Goal: Transaction & Acquisition: Purchase product/service

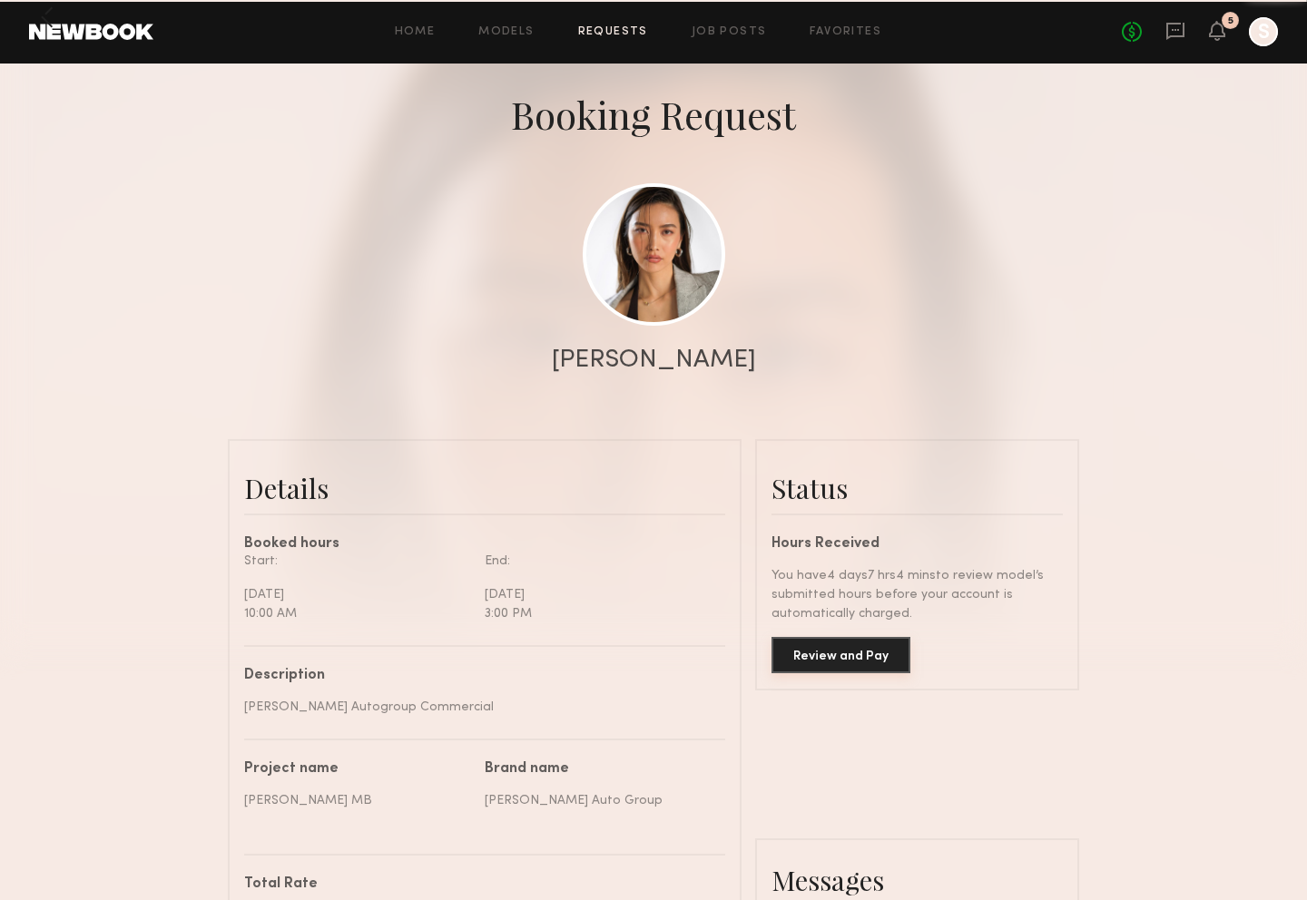
scroll to position [81, 0]
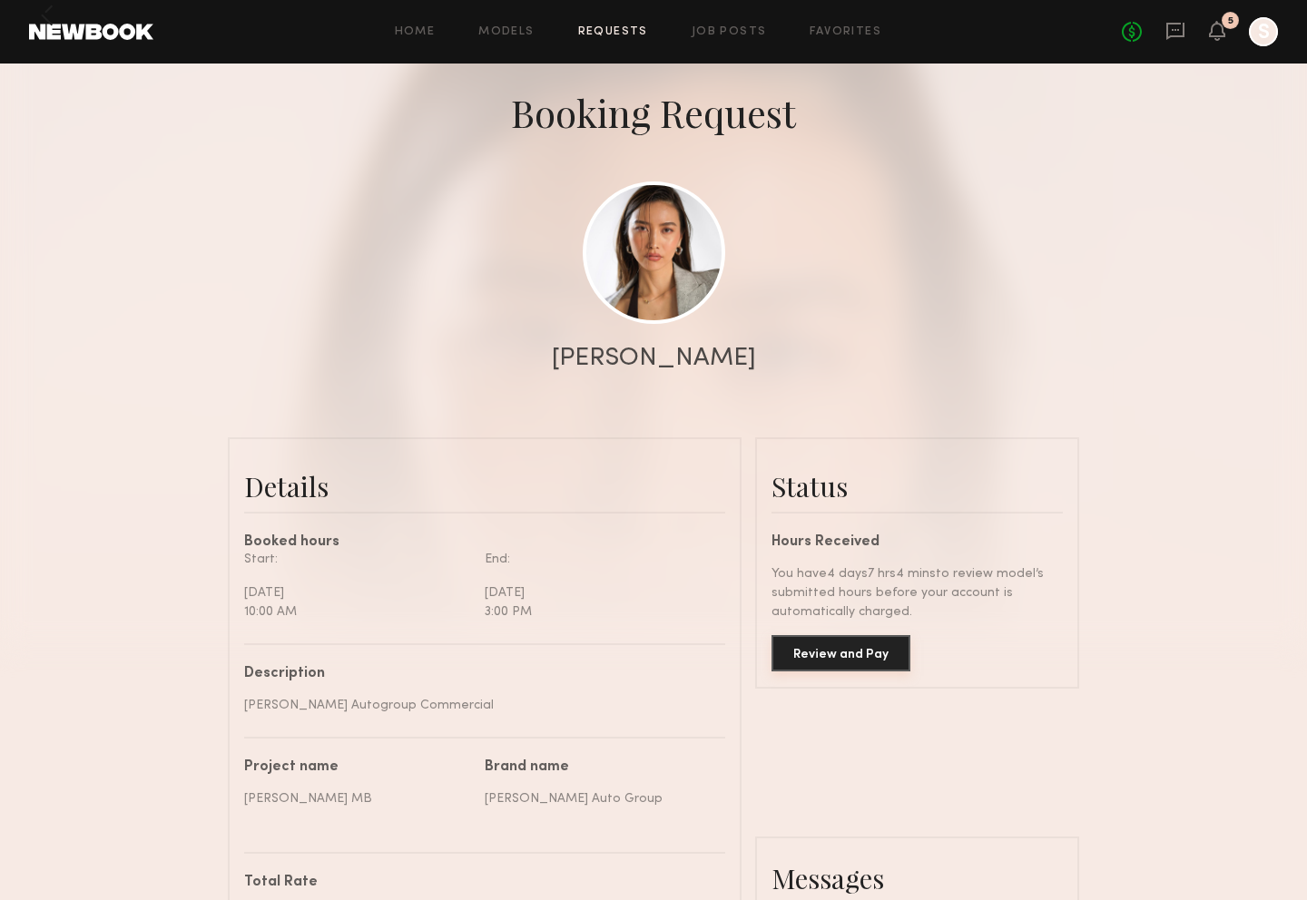
click at [869, 650] on button "Review and Pay" at bounding box center [840, 653] width 139 height 36
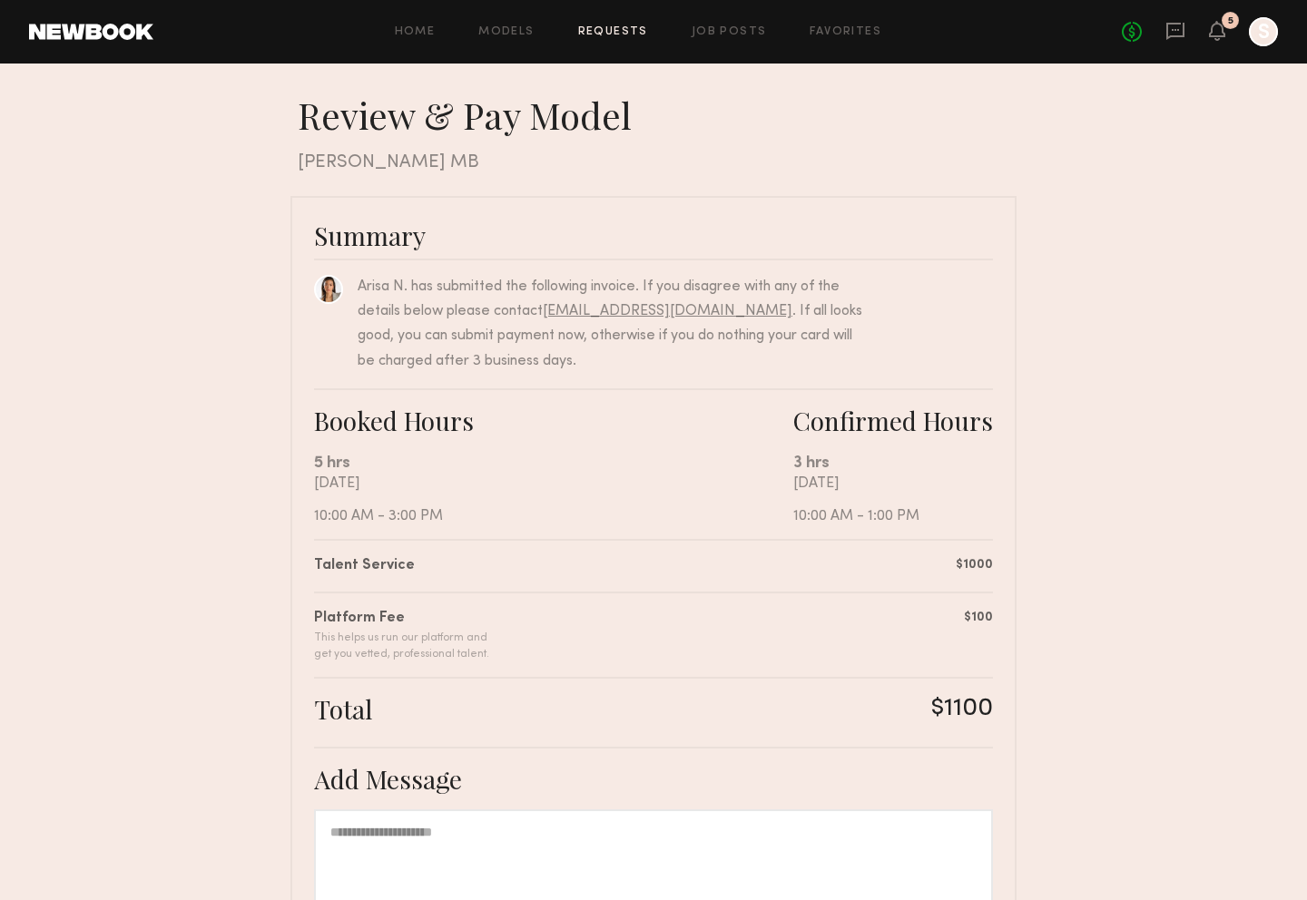
click at [1261, 30] on div at bounding box center [1263, 31] width 29 height 29
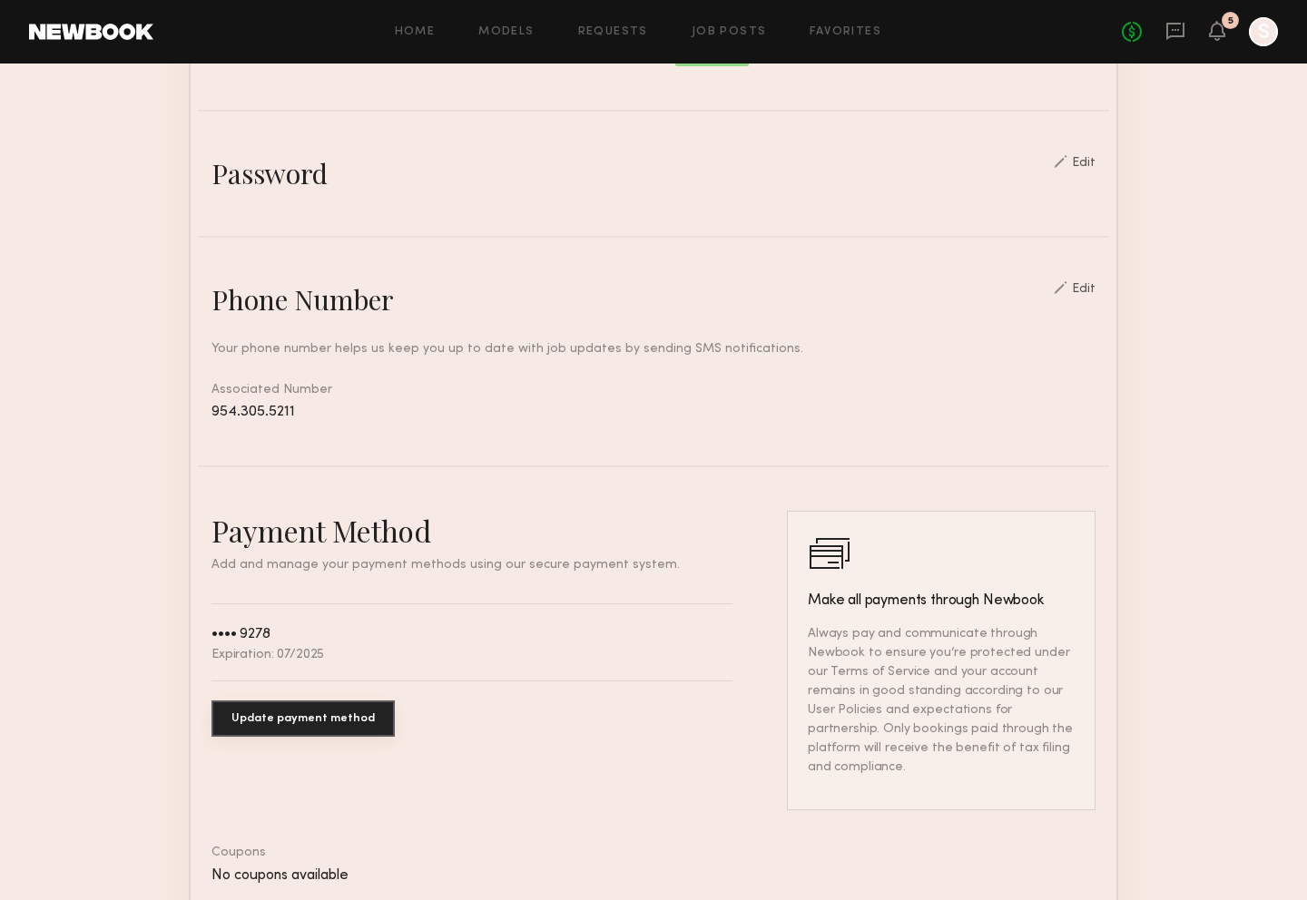
scroll to position [593, 0]
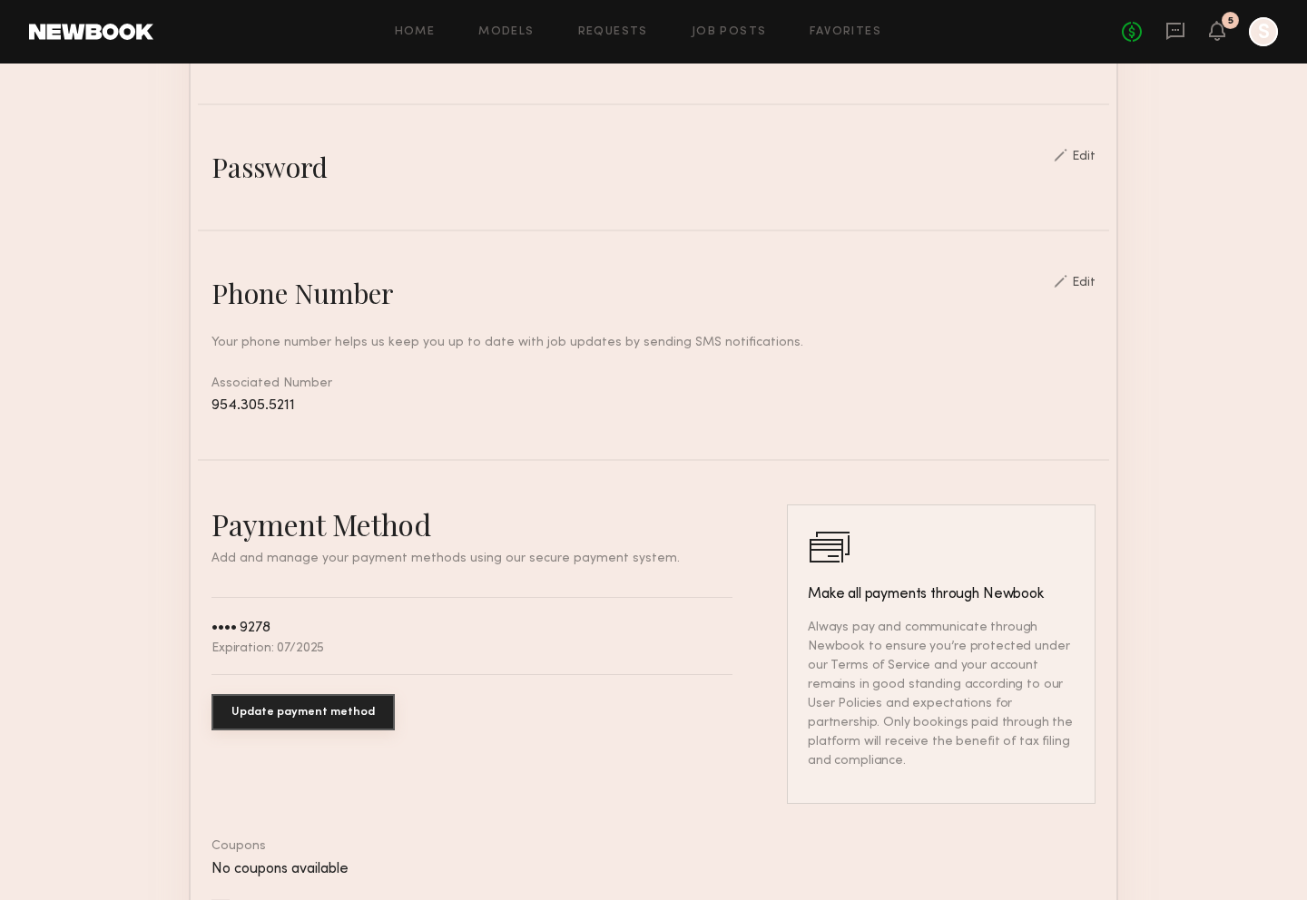
click at [317, 714] on button "Update payment method" at bounding box center [302, 712] width 183 height 36
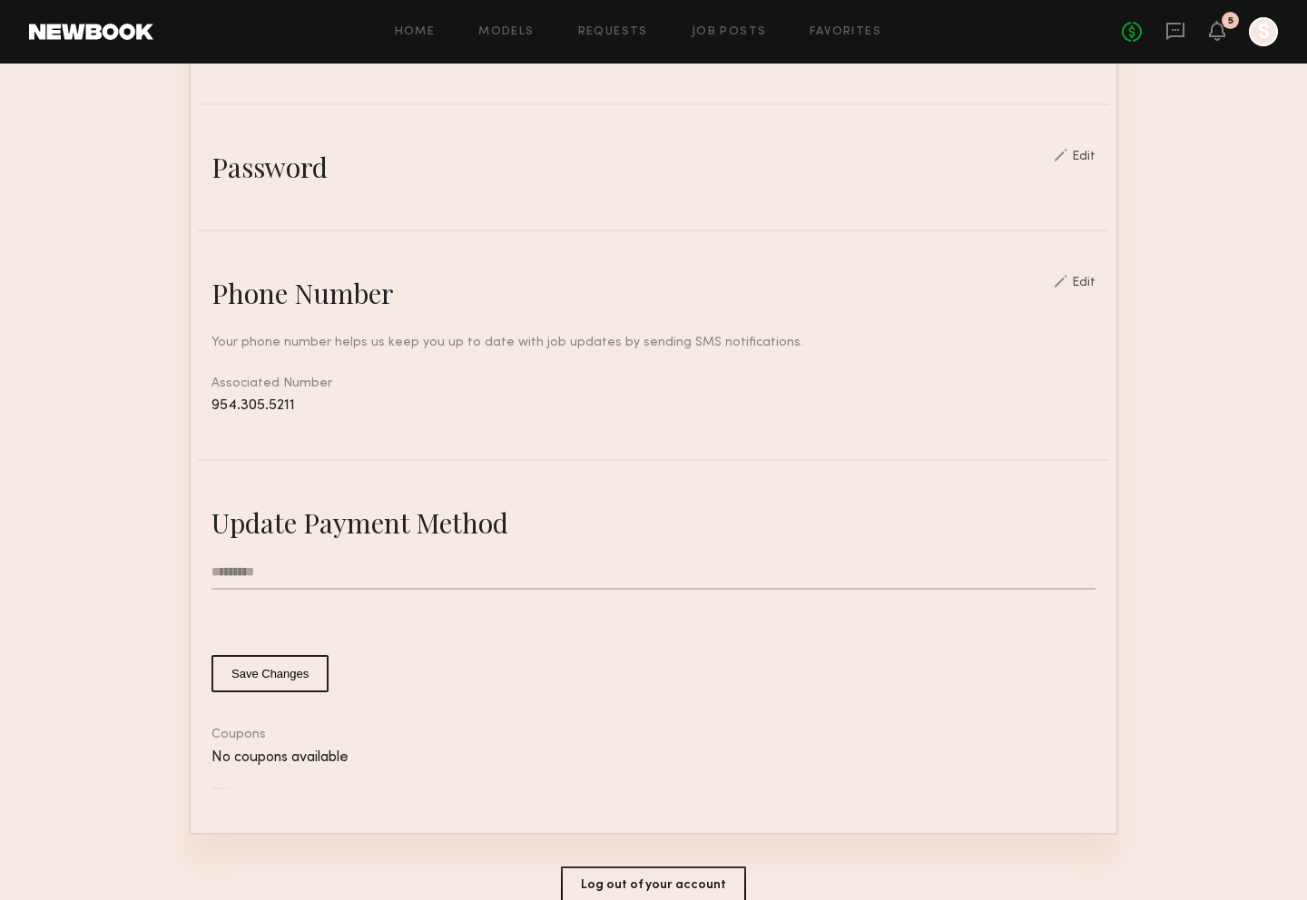
click at [242, 566] on input "text" at bounding box center [653, 572] width 884 height 34
type input "**********"
click at [701, 697] on nb-stripe-card-bind "**********" at bounding box center [653, 647] width 884 height 285
click at [544, 719] on nb-stripe-card-bind "**********" at bounding box center [653, 647] width 884 height 285
click at [234, 662] on button "Save Changes" at bounding box center [269, 673] width 117 height 37
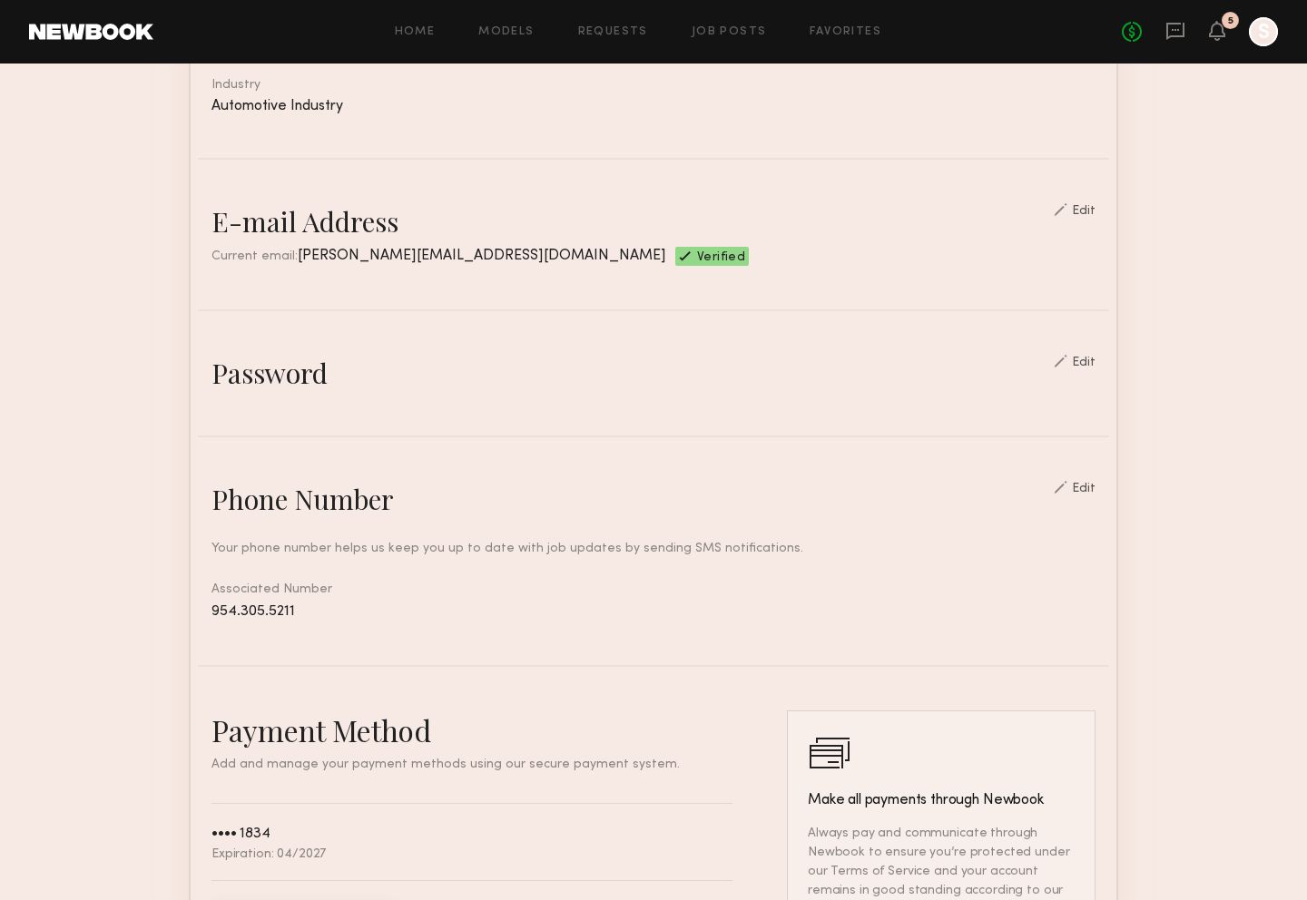
scroll to position [385, 0]
click at [1214, 32] on icon at bounding box center [1217, 30] width 15 height 13
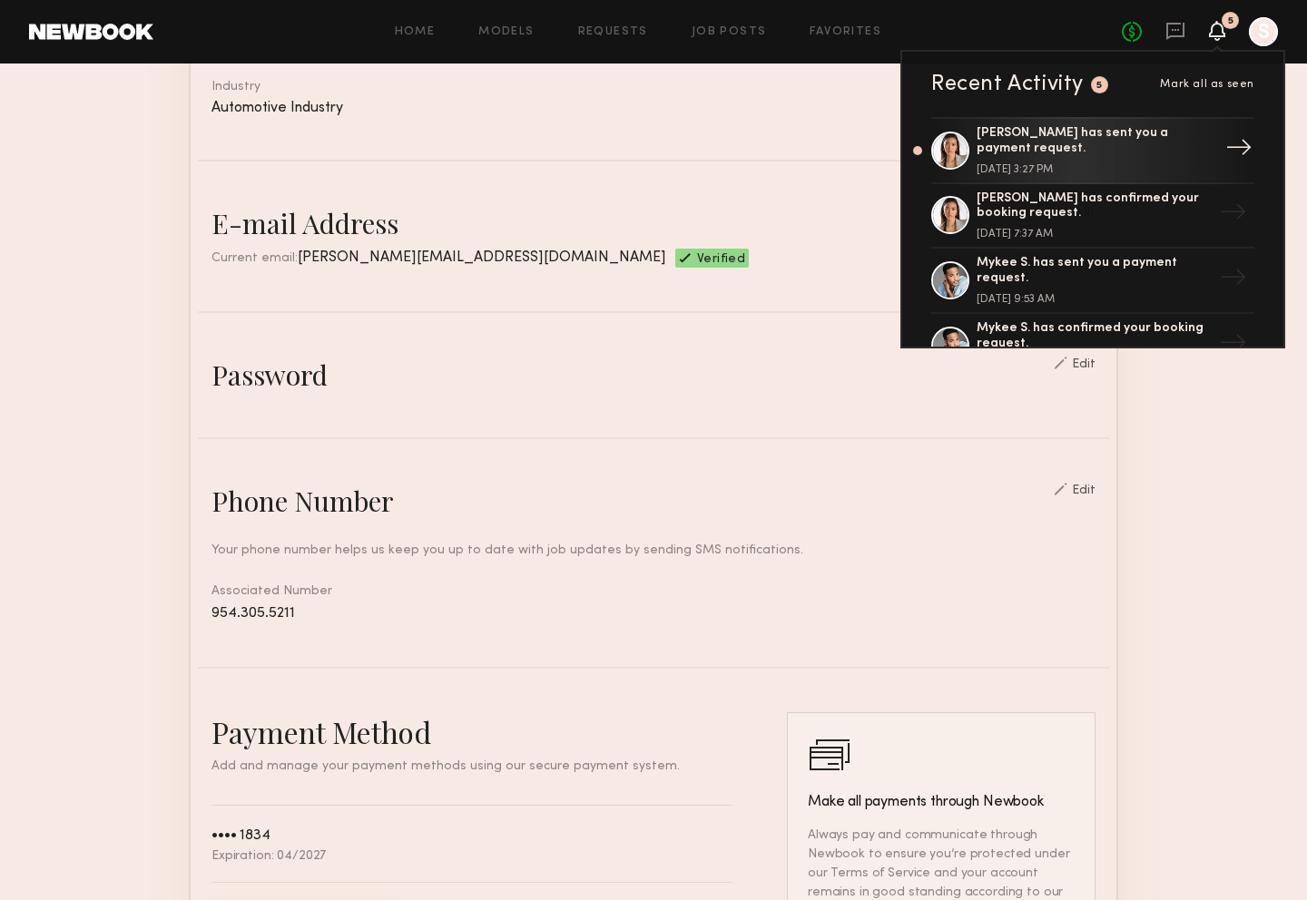
click at [1103, 145] on div "Arisa N. has sent you a payment request." at bounding box center [1094, 141] width 236 height 31
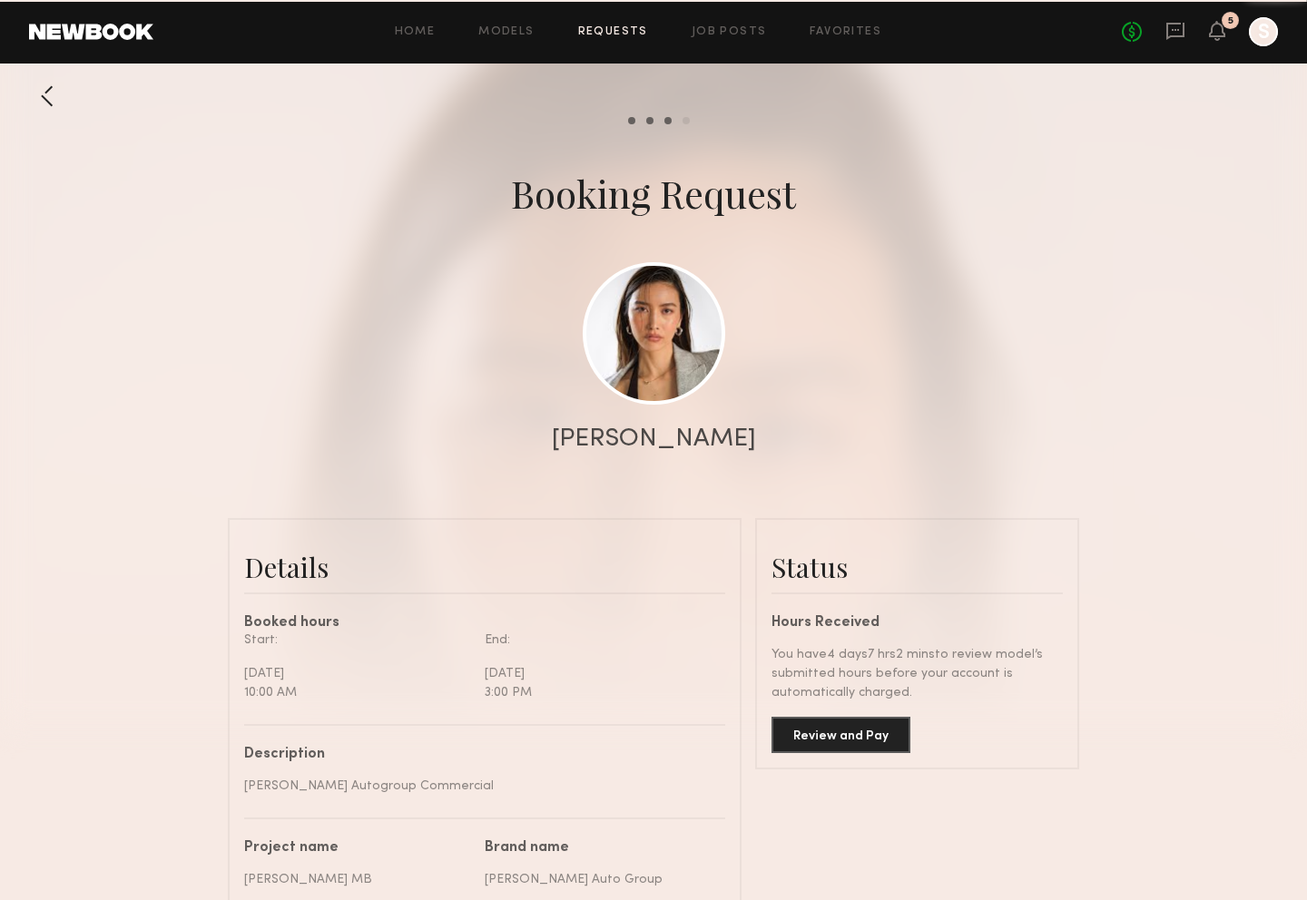
scroll to position [1729, 0]
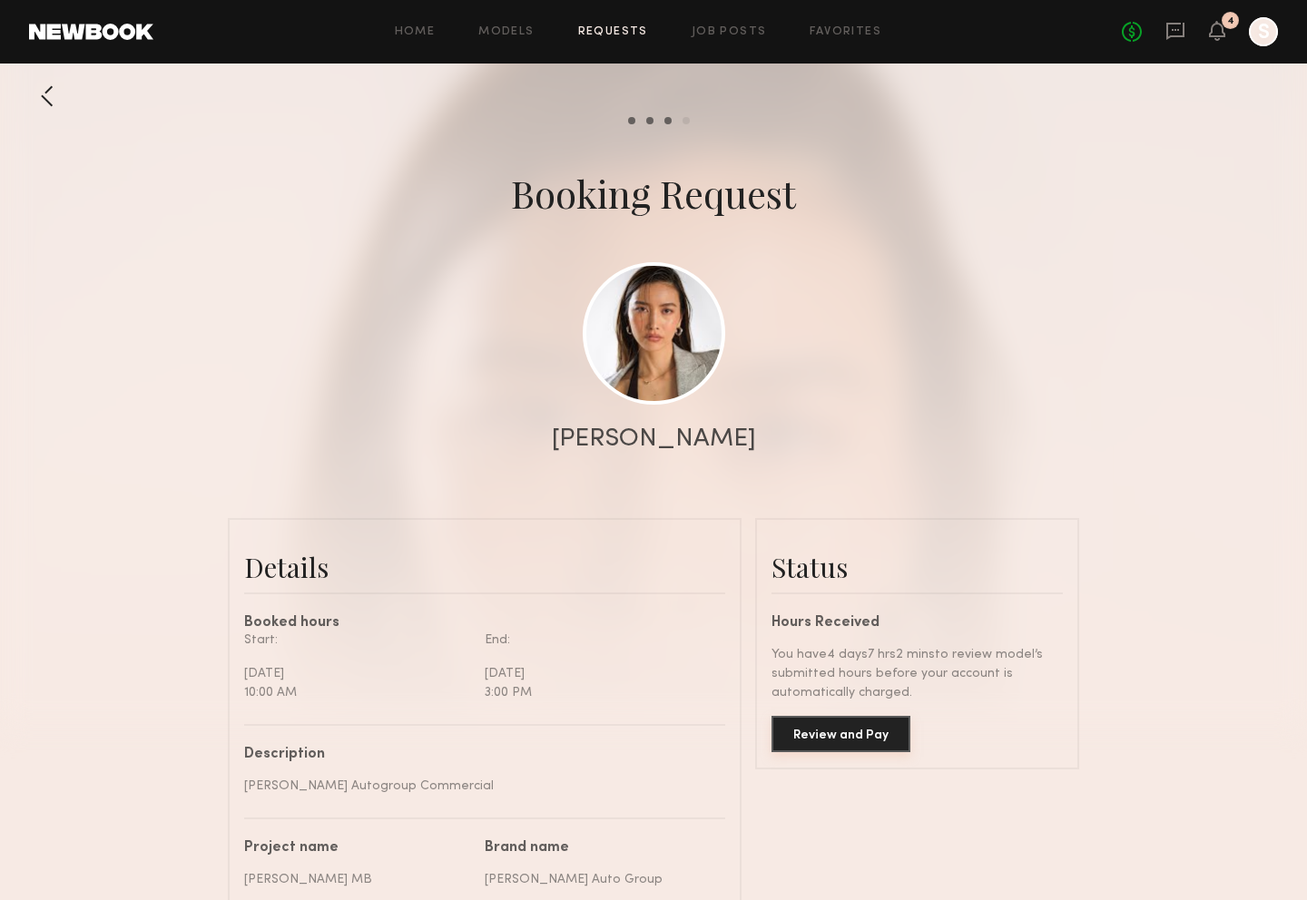
click at [840, 730] on button "Review and Pay" at bounding box center [840, 734] width 139 height 36
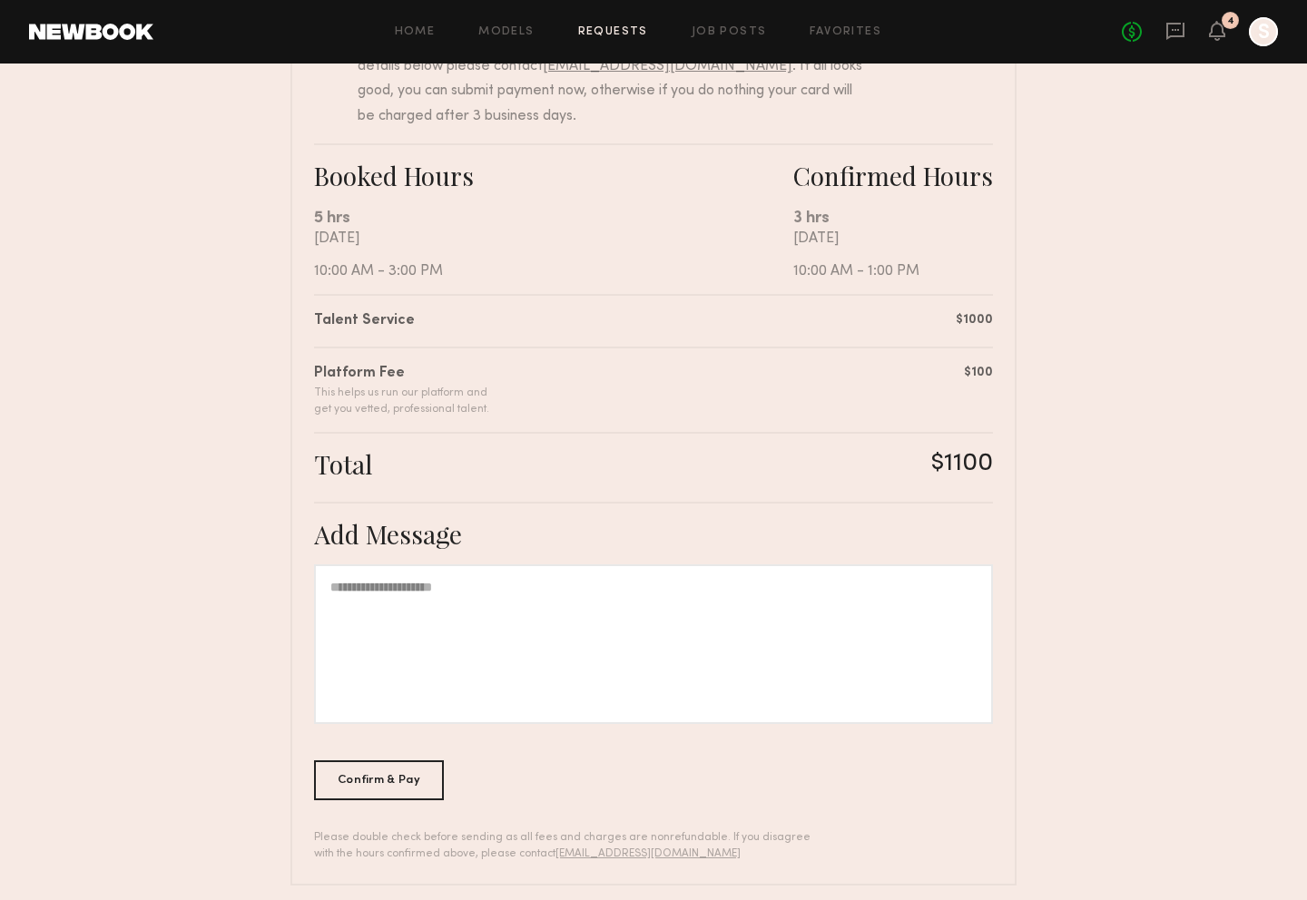
scroll to position [247, 0]
click at [448, 597] on div at bounding box center [653, 643] width 679 height 160
click at [400, 778] on div "Confirm & Pay" at bounding box center [379, 778] width 130 height 40
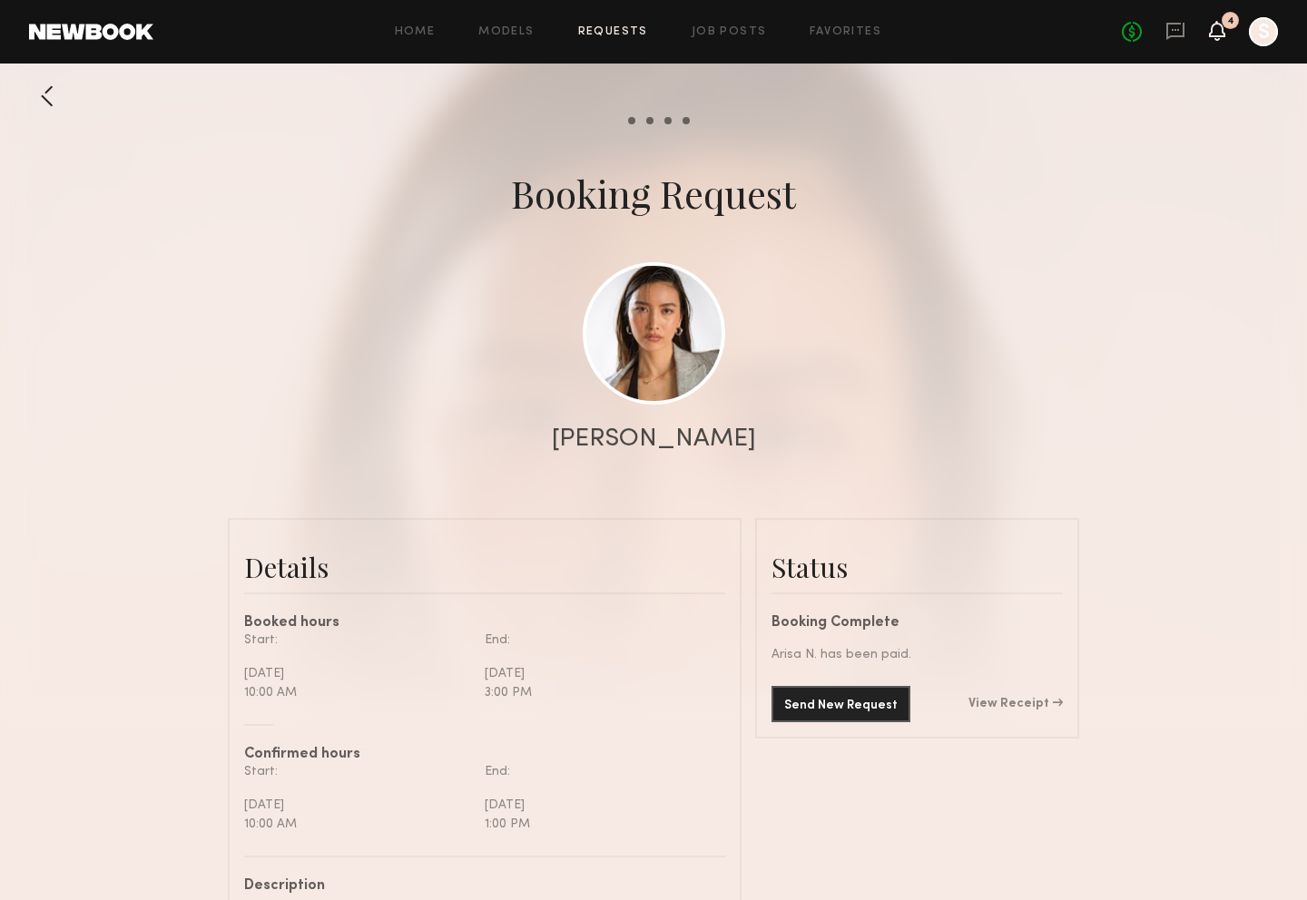
click at [1220, 36] on icon at bounding box center [1217, 30] width 15 height 13
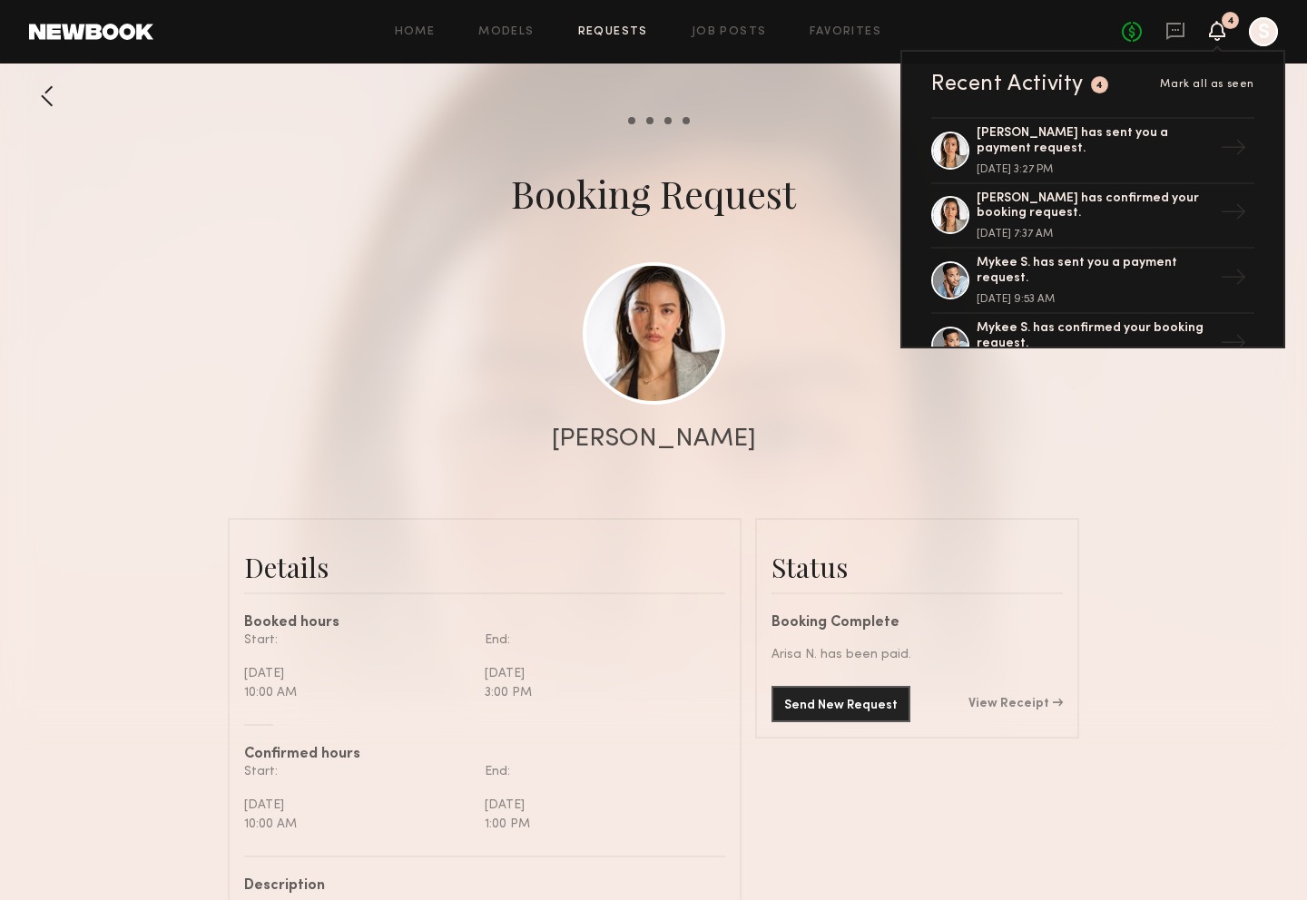
click at [739, 488] on div at bounding box center [653, 363] width 1307 height 726
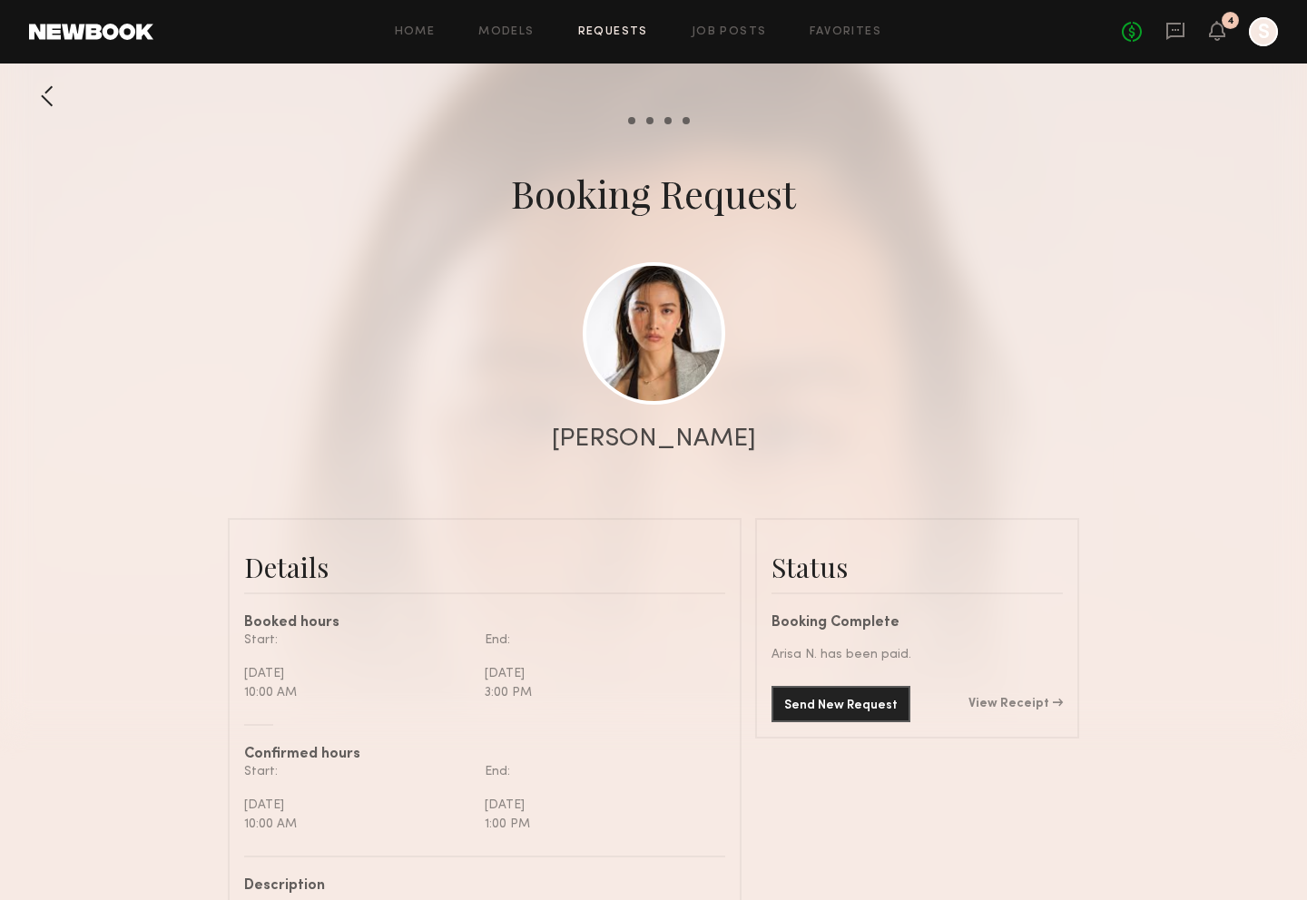
click at [1221, 22] on div "4" at bounding box center [1229, 20] width 17 height 17
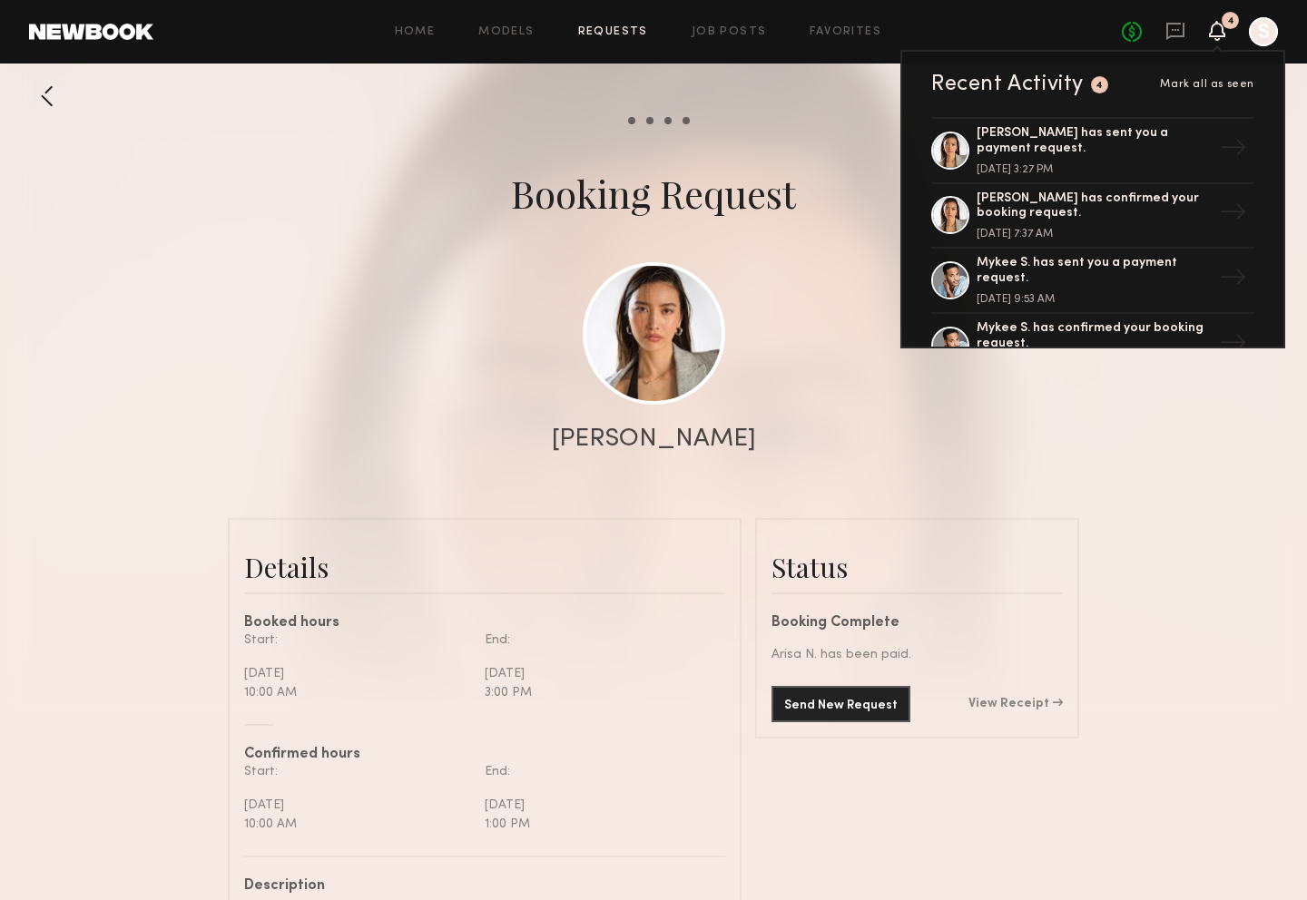
drag, startPoint x: 1166, startPoint y: 481, endPoint x: 1171, endPoint y: 456, distance: 26.0
click at [1166, 481] on div at bounding box center [653, 363] width 1307 height 726
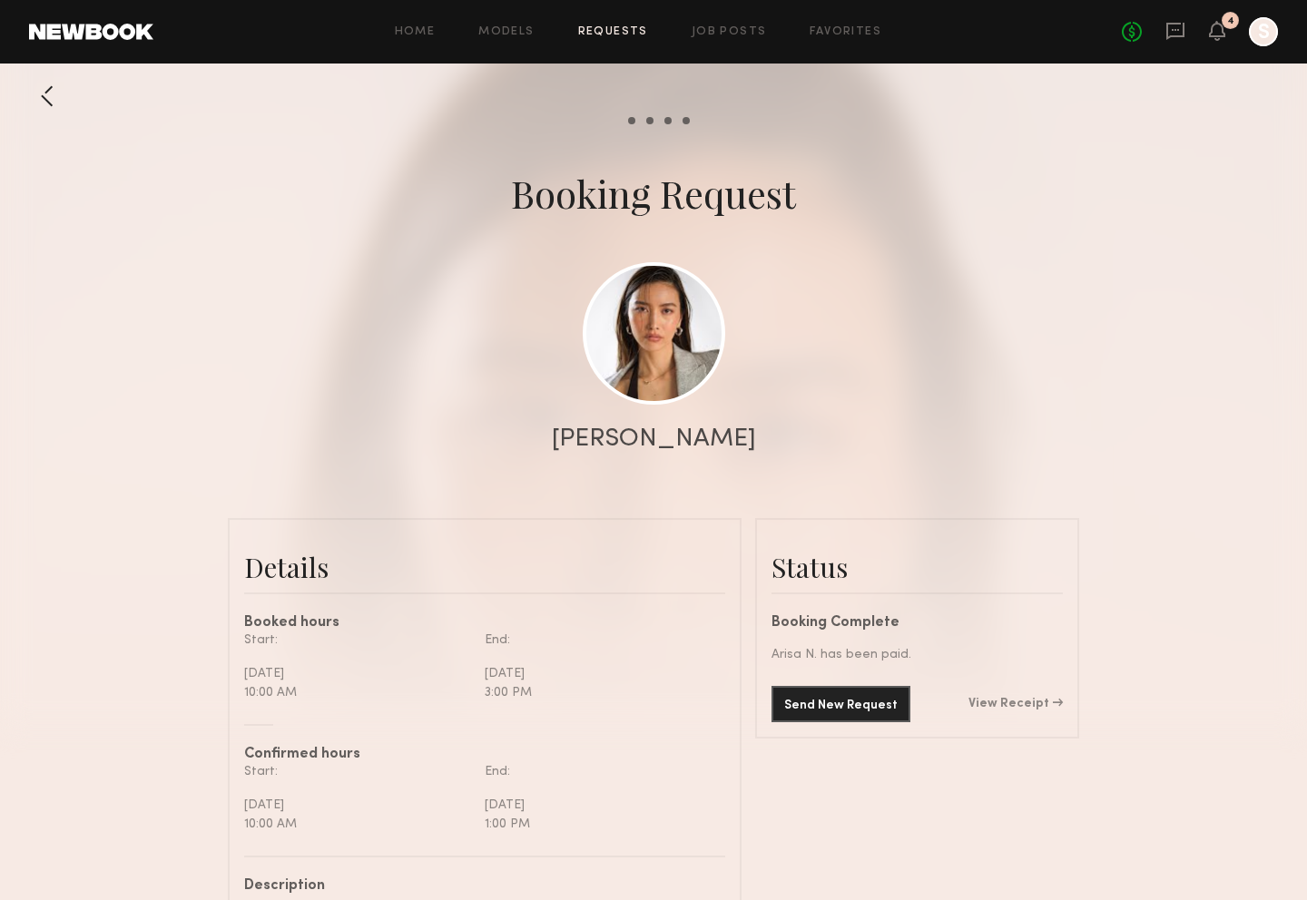
click at [1175, 42] on link at bounding box center [1175, 32] width 20 height 23
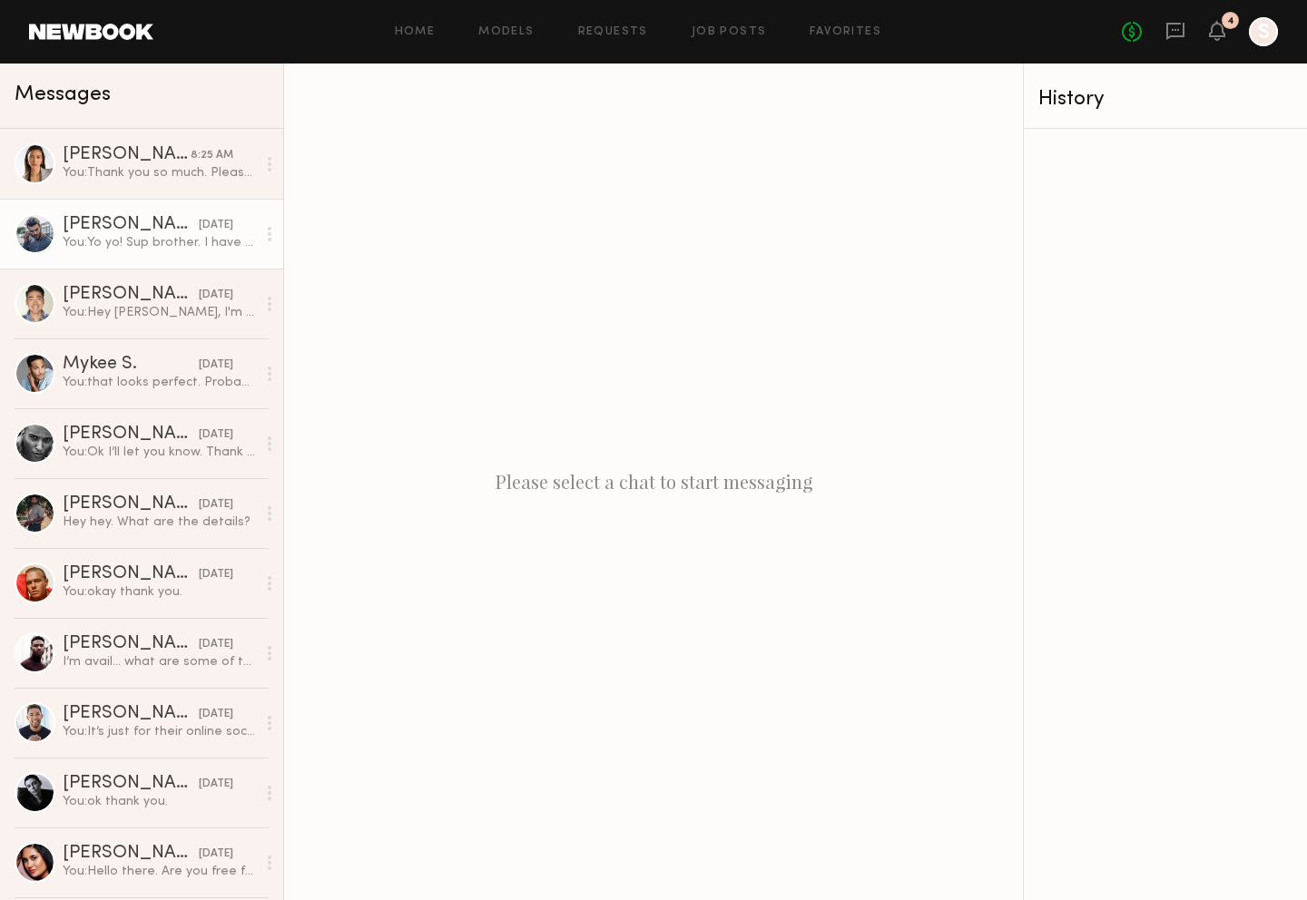
click at [128, 236] on div "You: Yo yo! Sup brother. I have another shoot for Rusnak Mercedes August 14. Yo…" at bounding box center [159, 242] width 193 height 17
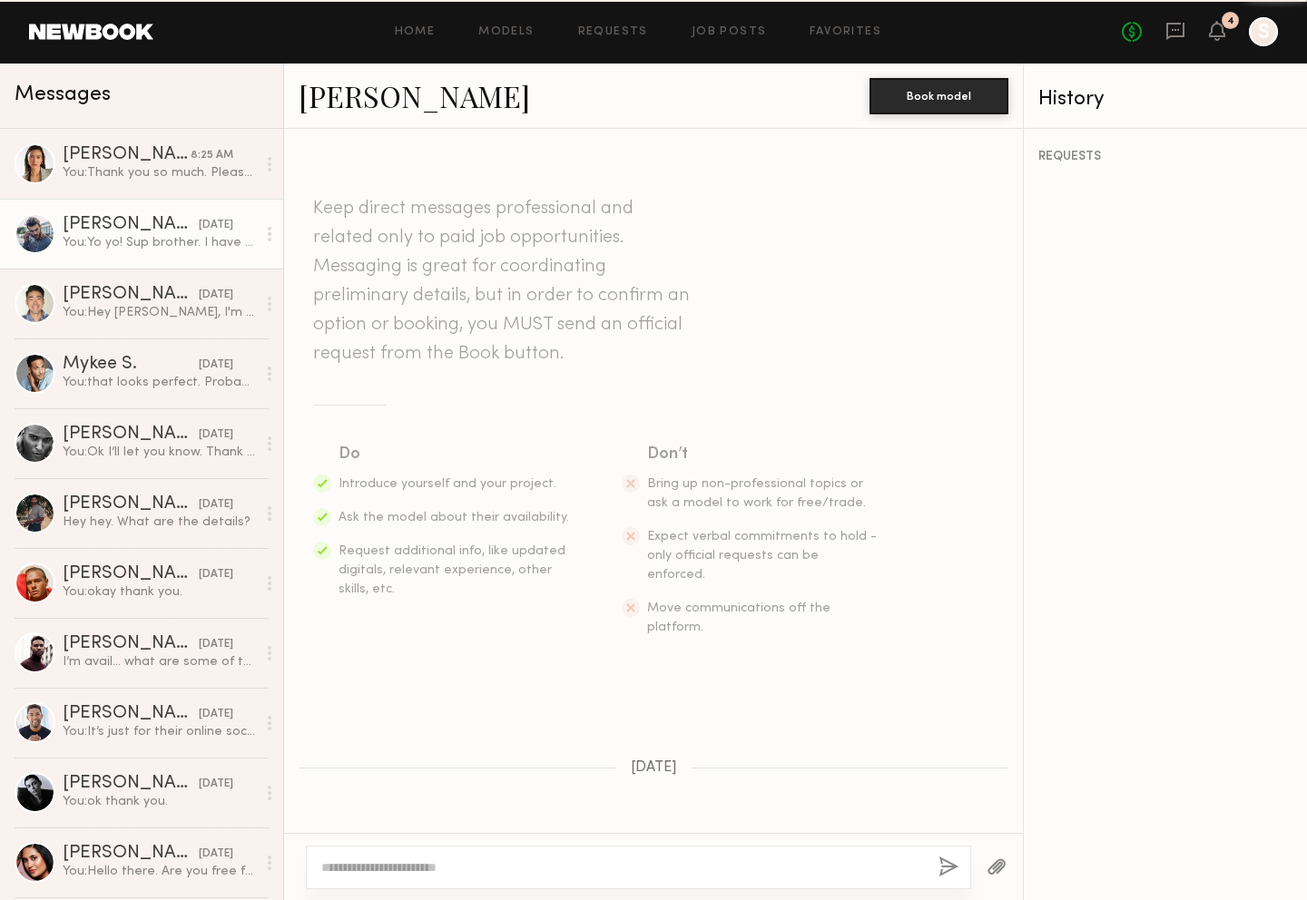
scroll to position [89, 0]
